Goal: Transaction & Acquisition: Purchase product/service

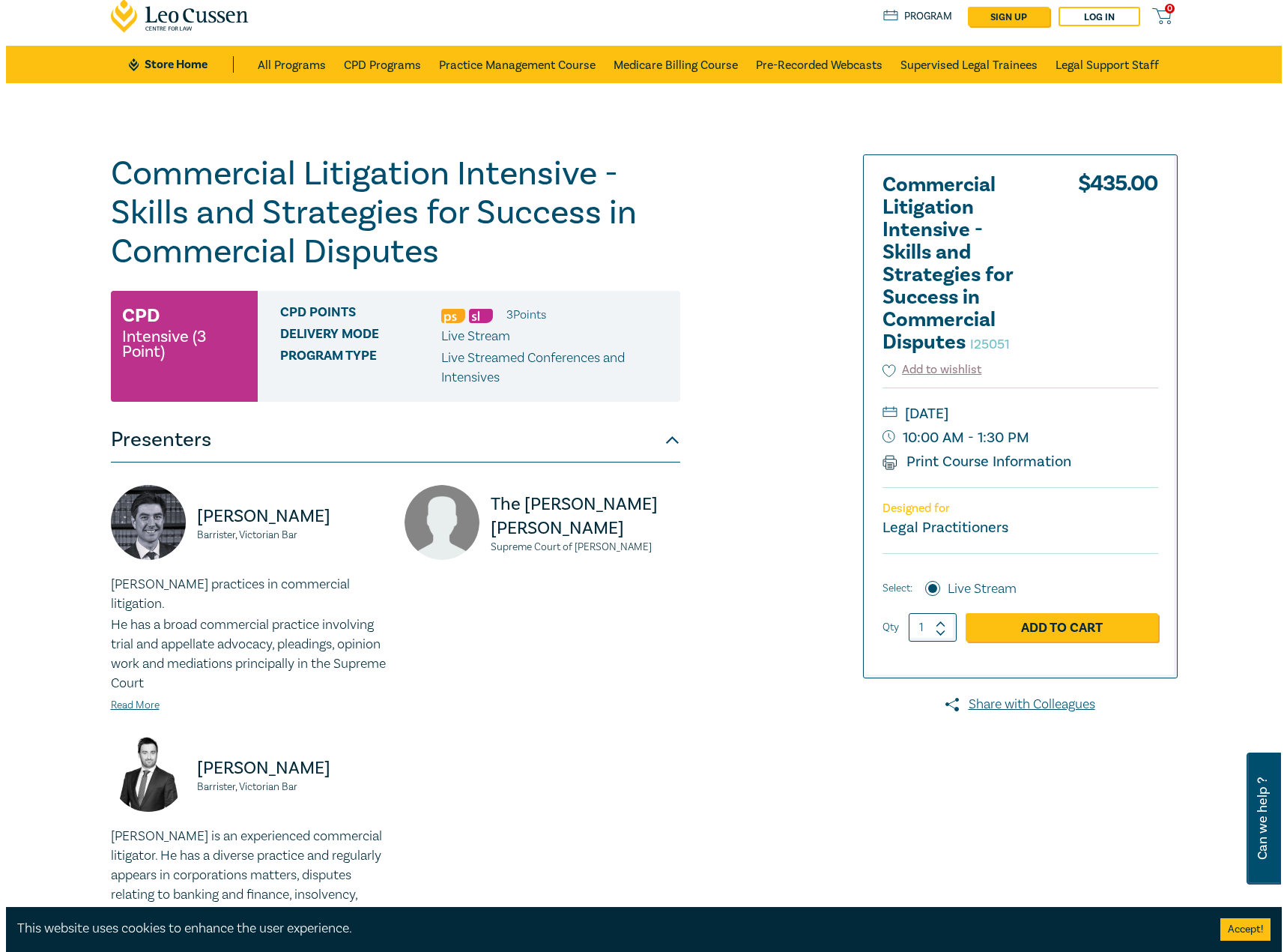
scroll to position [75, 0]
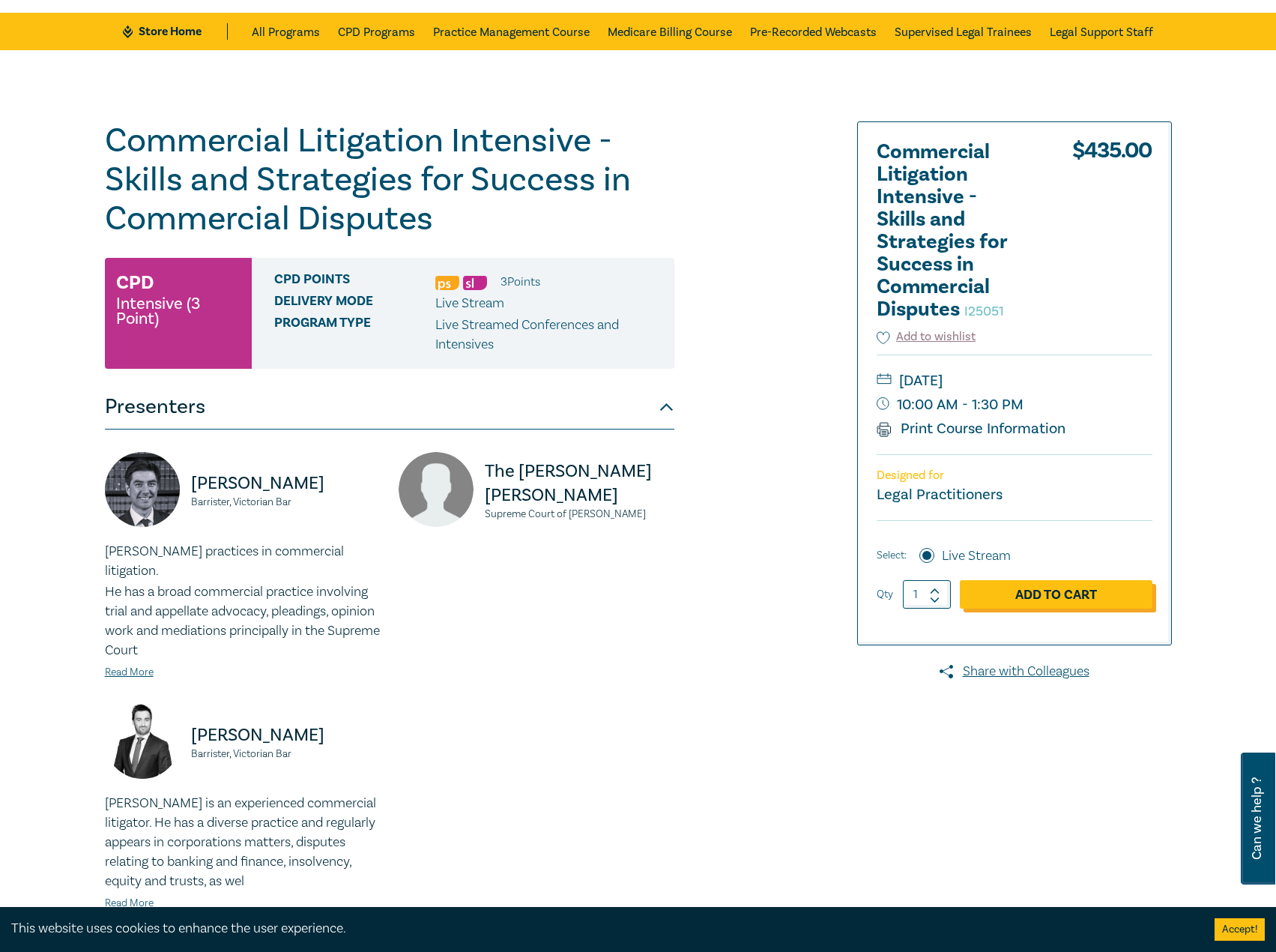
click at [1069, 607] on link "Add to Cart" at bounding box center [1056, 595] width 193 height 29
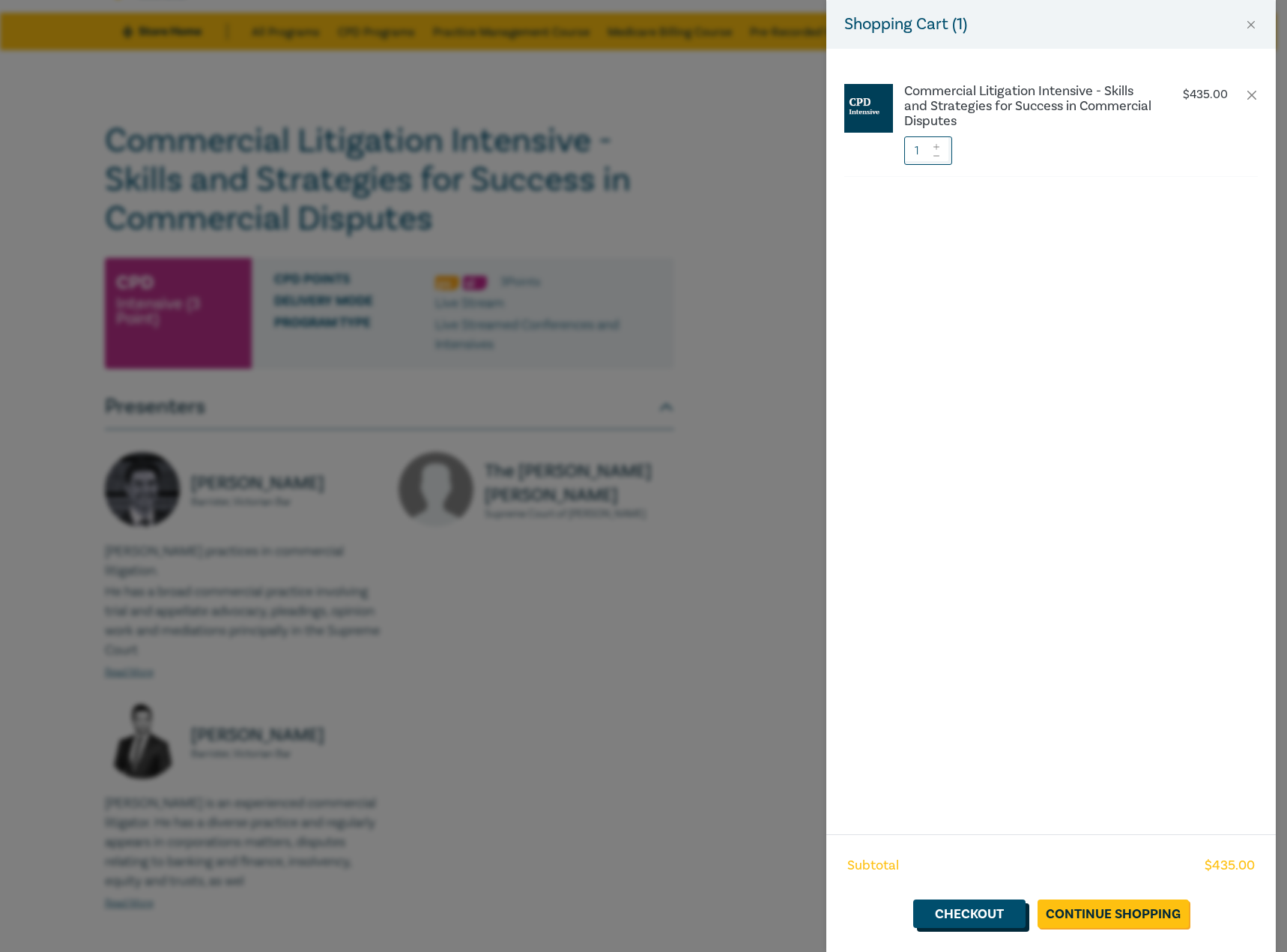
click at [992, 912] on link "Checkout" at bounding box center [969, 913] width 113 height 29
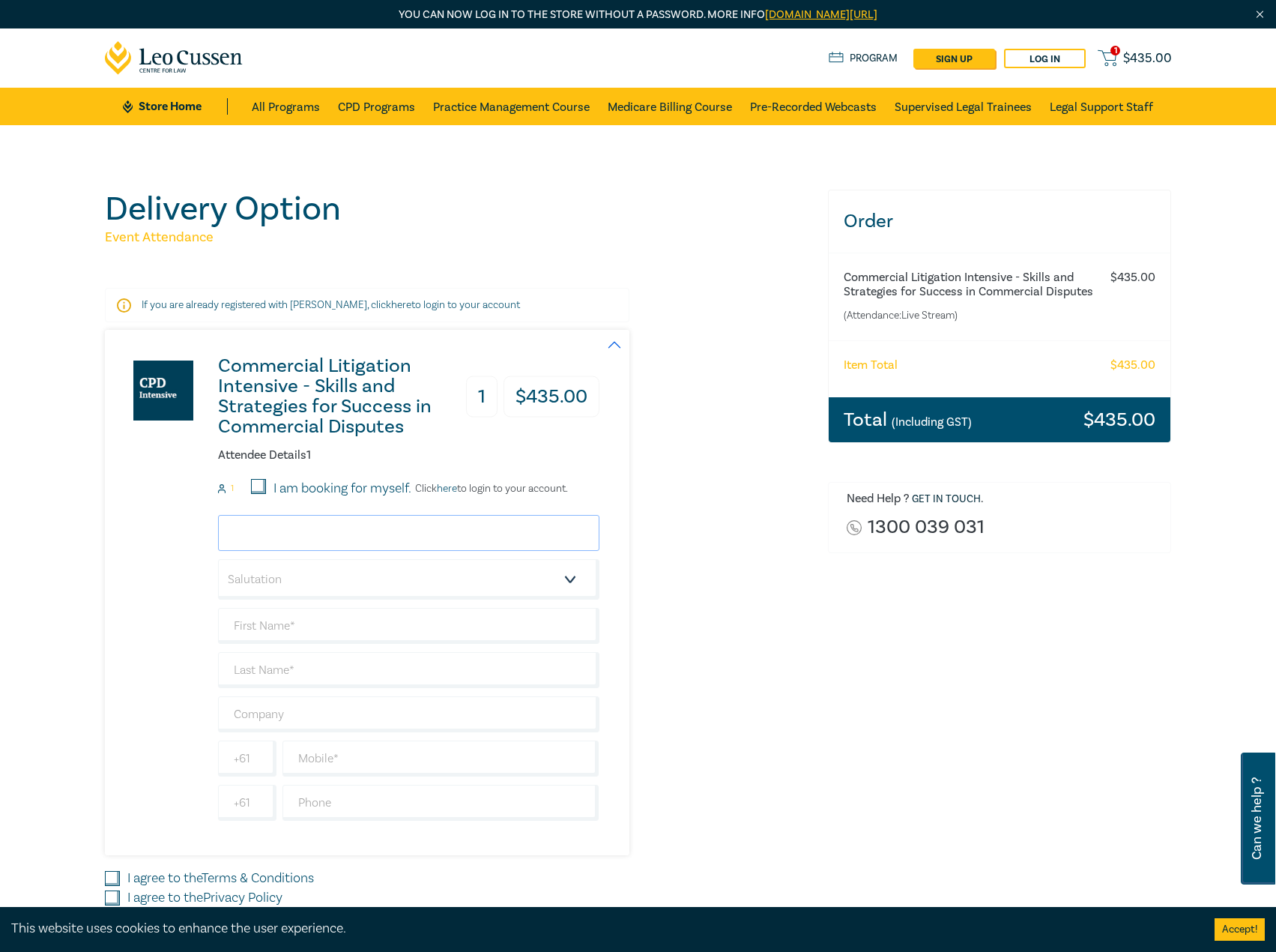
click at [287, 540] on input "email" at bounding box center [408, 532] width 381 height 36
click at [789, 687] on div "Commercial Litigation Intensive - Skills and Strategies for Success in Commerci…" at bounding box center [457, 592] width 705 height 526
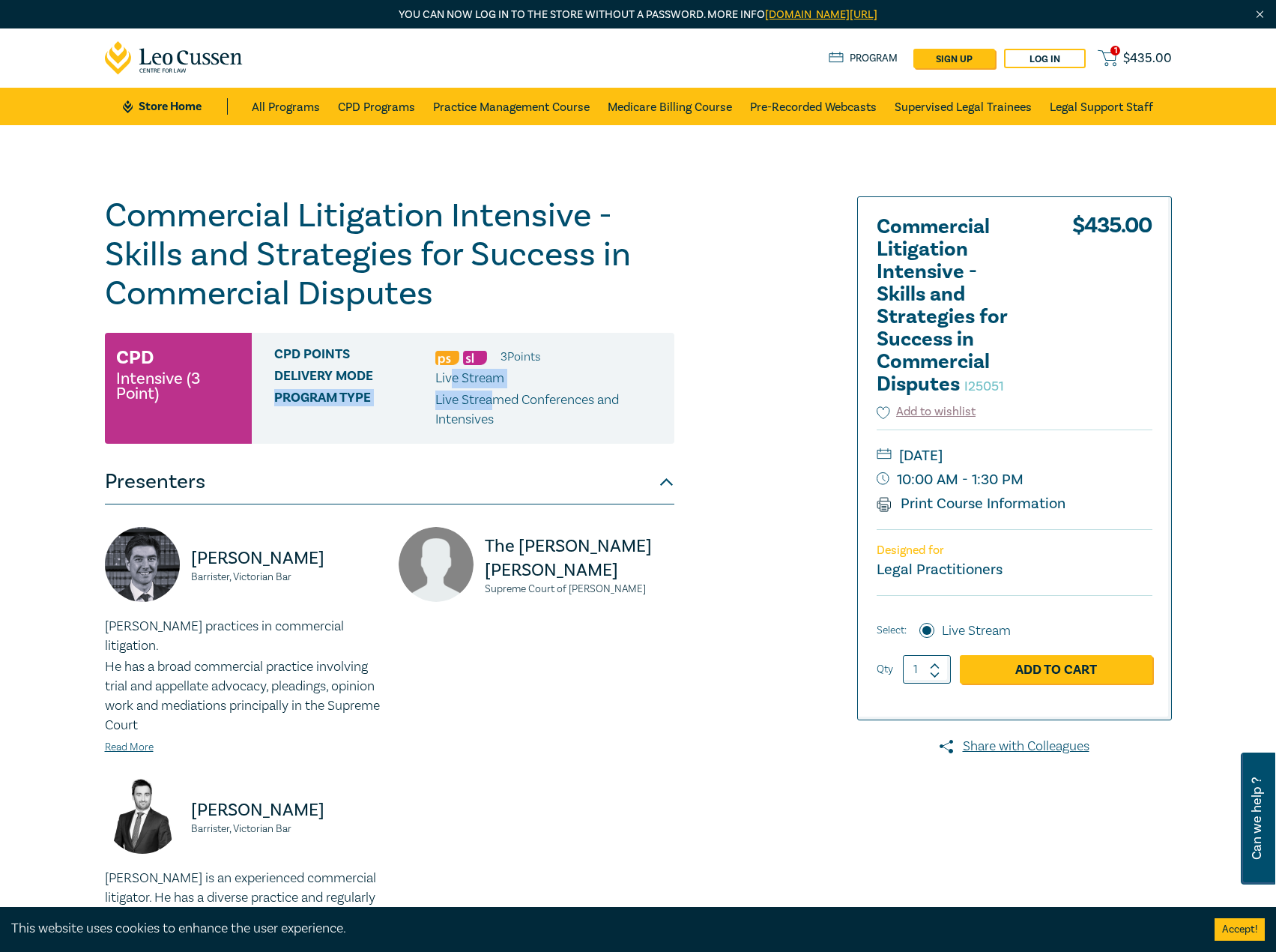
drag, startPoint x: 455, startPoint y: 382, endPoint x: 499, endPoint y: 400, distance: 47.5
click at [499, 400] on div "CPD Points 3 Point s Delivery Mode Live Stream Program type Live Streamed Confe…" at bounding box center [463, 388] width 422 height 111
click at [482, 415] on p "Live Streamed Conferences and Intensives" at bounding box center [548, 410] width 227 height 39
drag, startPoint x: 482, startPoint y: 401, endPoint x: 604, endPoint y: 405, distance: 122.1
click at [604, 405] on p "Live Streamed Conferences and Intensives" at bounding box center [548, 410] width 227 height 39
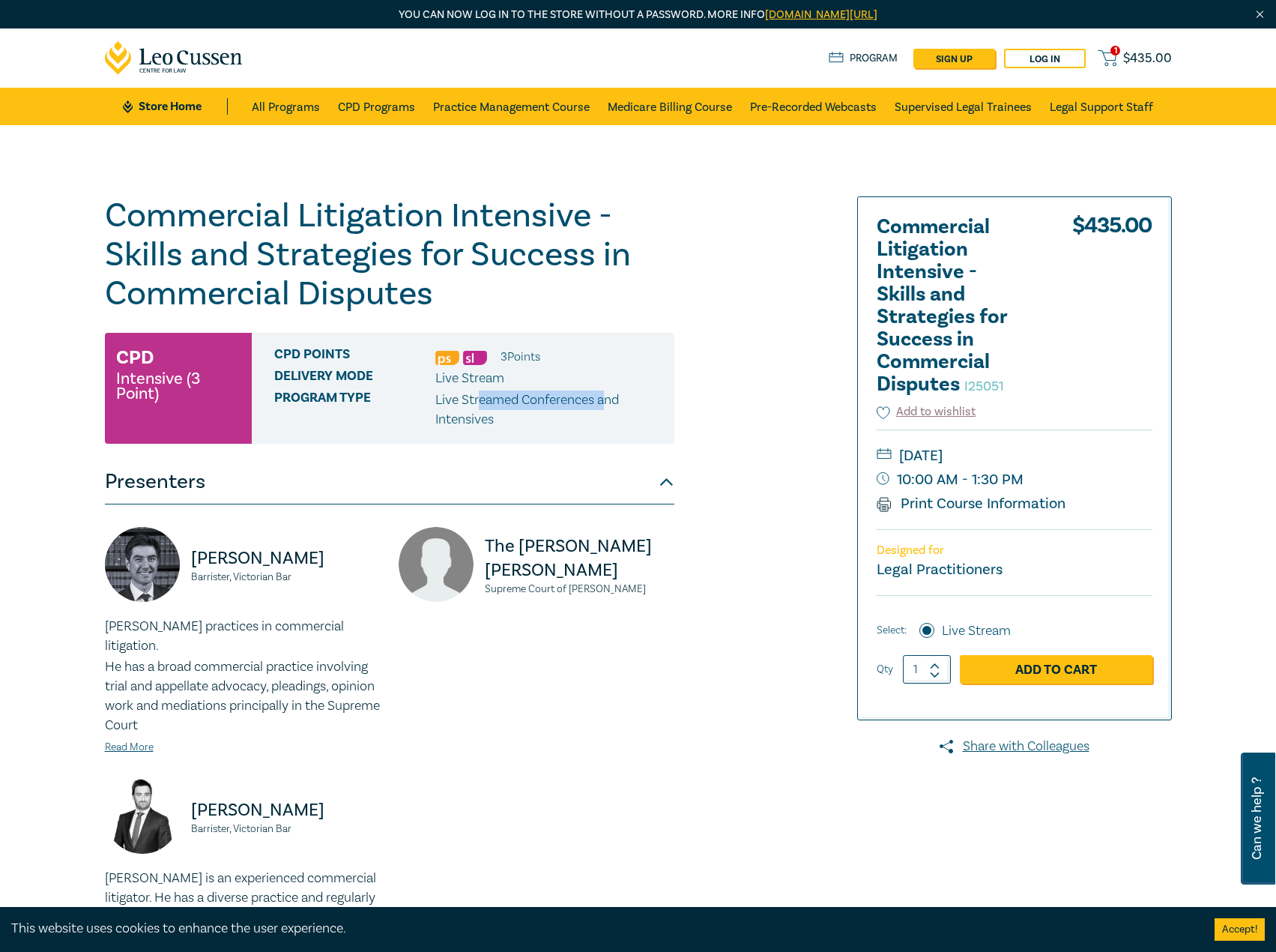
click at [606, 405] on p "Live Streamed Conferences and Intensives" at bounding box center [548, 410] width 227 height 39
click at [804, 277] on div "Commercial Litigation Intensive - Skills and Strategies for Success in Commerci…" at bounding box center [457, 637] width 723 height 881
